Goal: Task Accomplishment & Management: Manage account settings

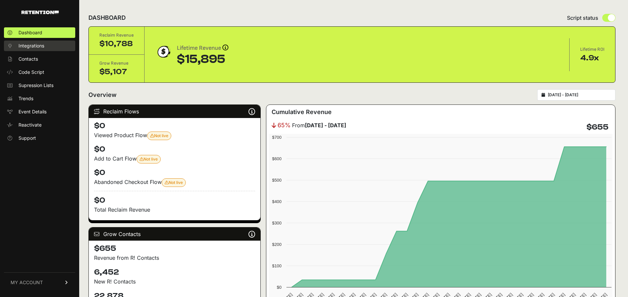
click at [37, 48] on span "Integrations" at bounding box center [31, 46] width 26 height 7
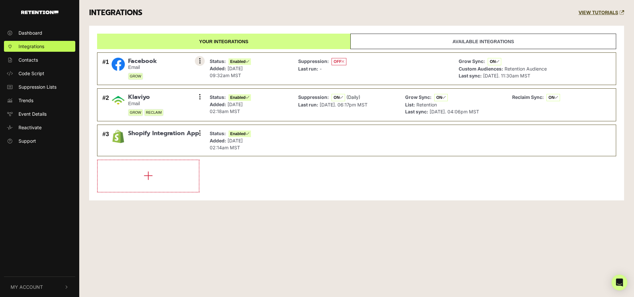
click at [202, 59] on button at bounding box center [200, 61] width 10 height 10
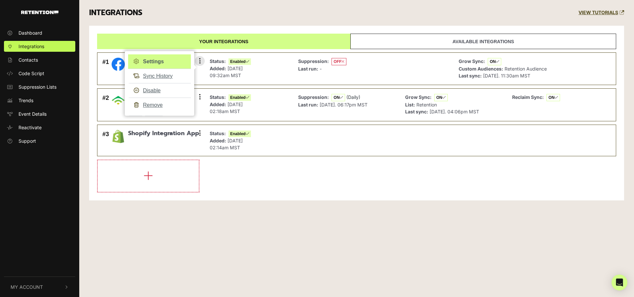
click at [155, 63] on link "Settings" at bounding box center [159, 61] width 63 height 15
